Goal: Task Accomplishment & Management: Manage account settings

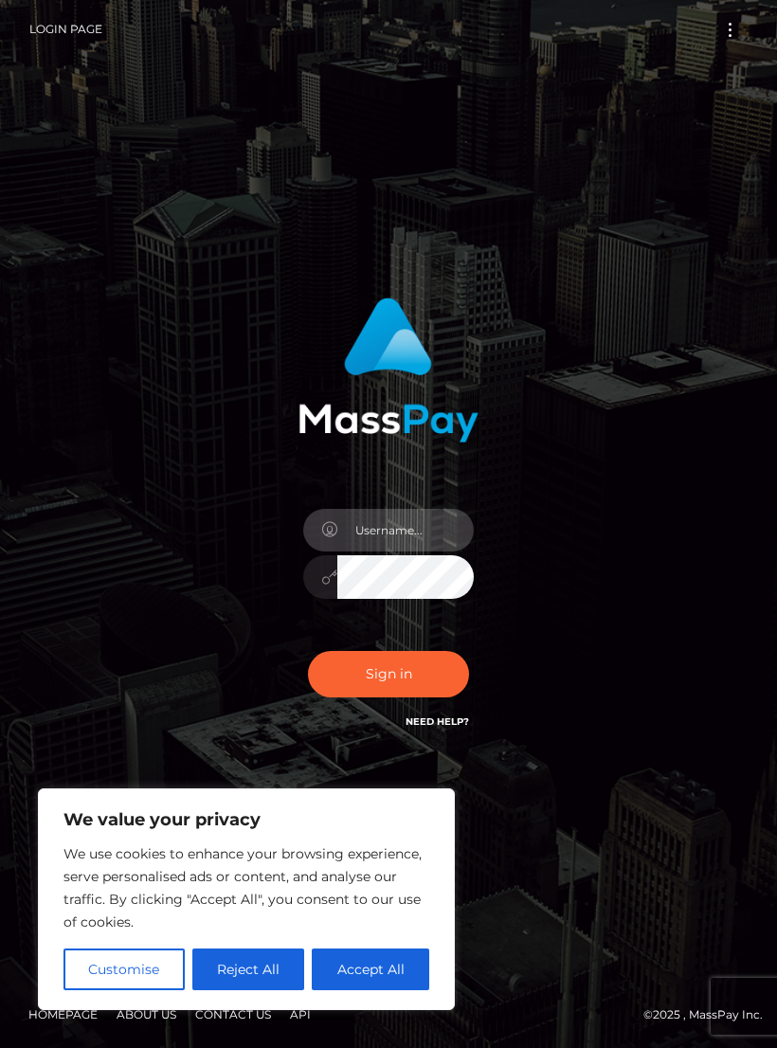
type input "destanie53106@outlook.com"
click at [411, 697] on button "Sign in" at bounding box center [388, 674] width 161 height 46
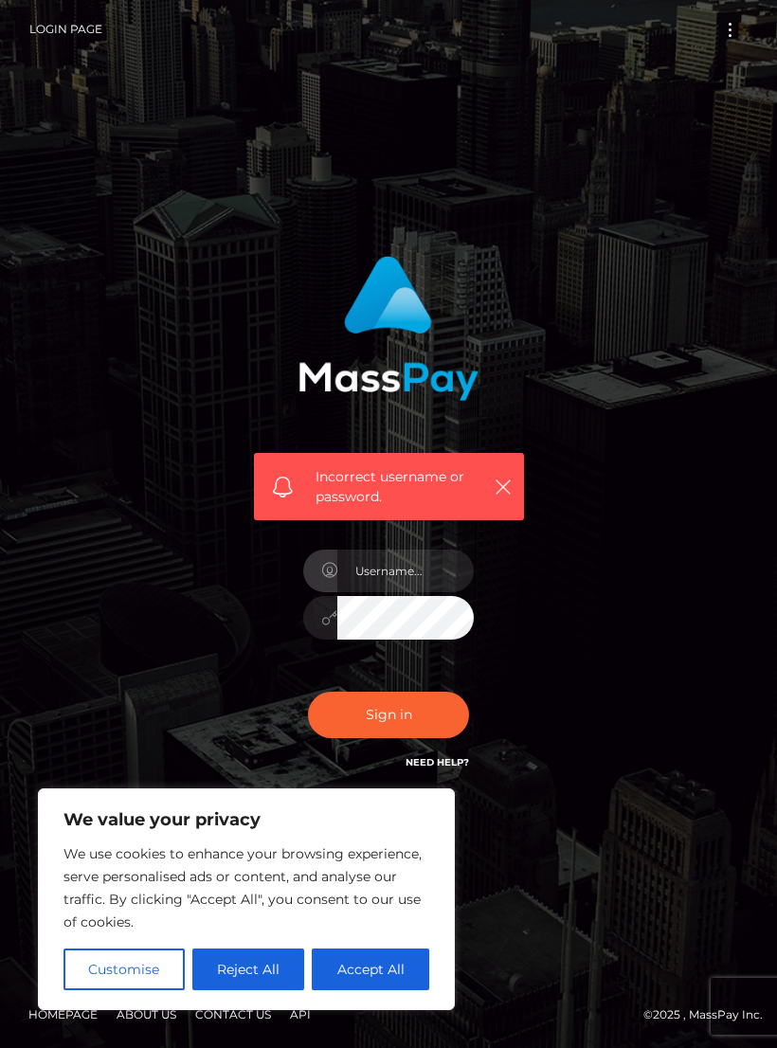
click at [622, 636] on div "Incorrect username or password." at bounding box center [388, 524] width 682 height 565
click at [416, 592] on input "text" at bounding box center [405, 571] width 136 height 43
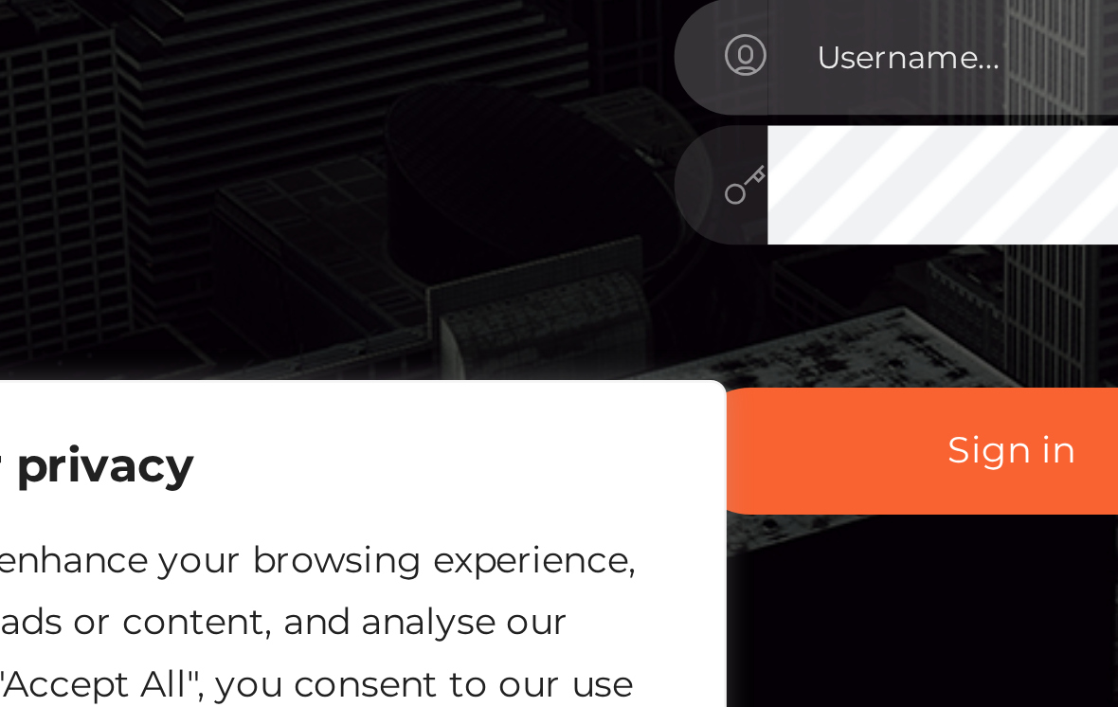
scroll to position [17, 0]
